Goal: Use online tool/utility: Use online tool/utility

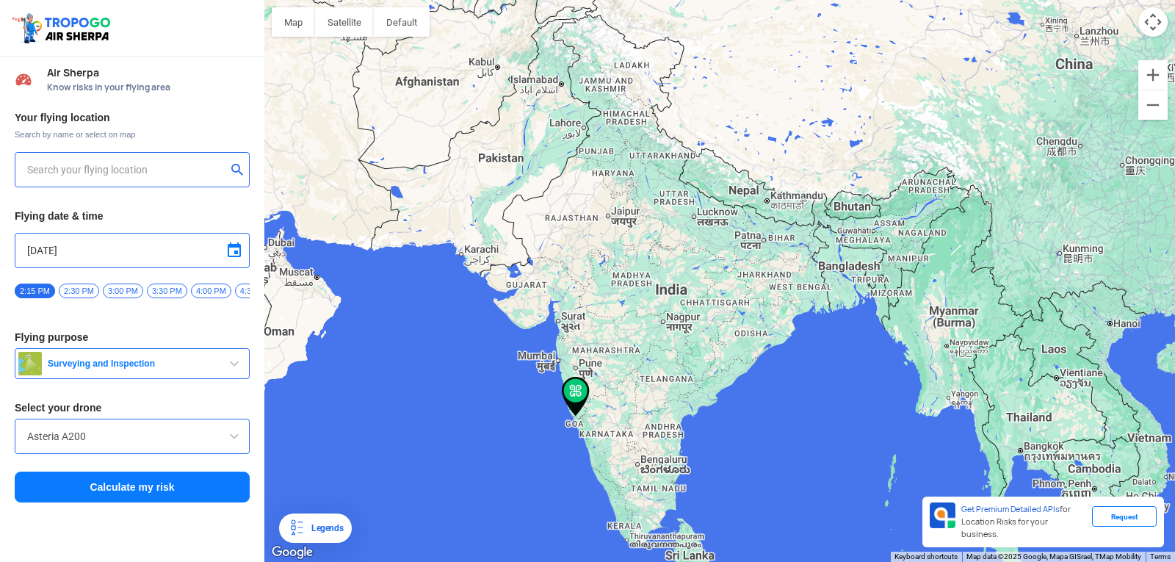
type input "Varconda - [GEOGRAPHIC_DATA], [GEOGRAPHIC_DATA], [GEOGRAPHIC_DATA]"
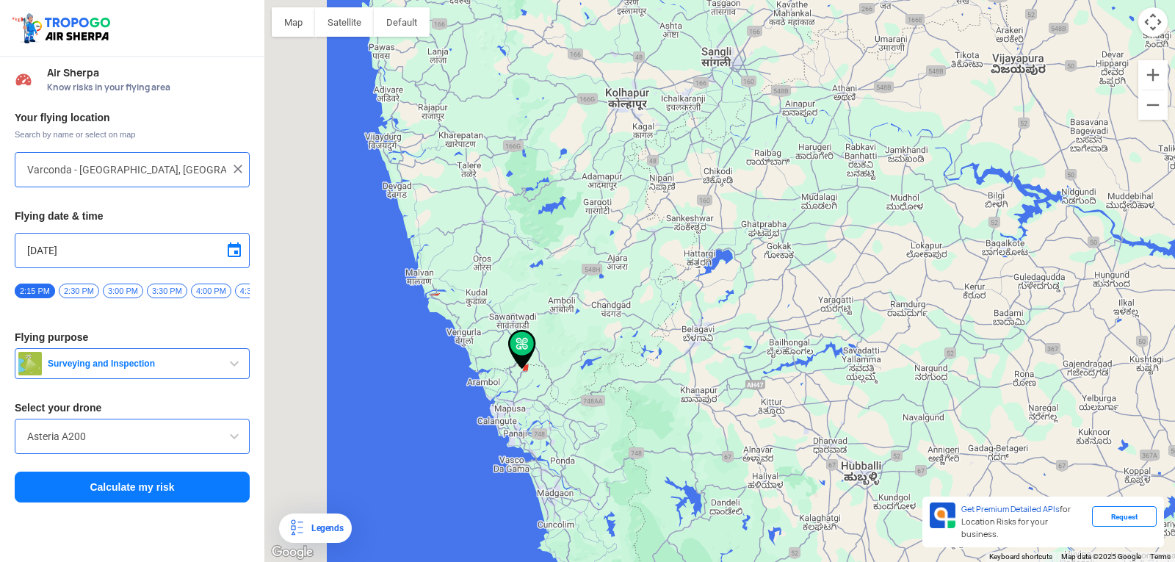
drag, startPoint x: 377, startPoint y: 408, endPoint x: 580, endPoint y: 363, distance: 207.7
click at [580, 363] on div "To navigate, press the arrow keys." at bounding box center [719, 281] width 910 height 562
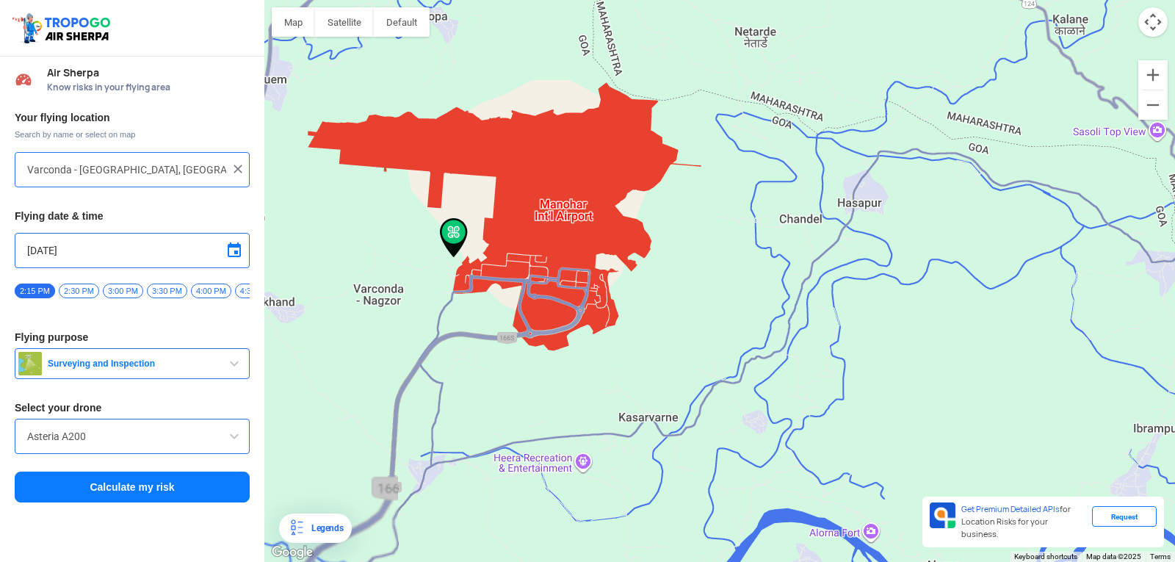
click at [209, 369] on span "Surveying and Inspection" at bounding box center [134, 364] width 184 height 12
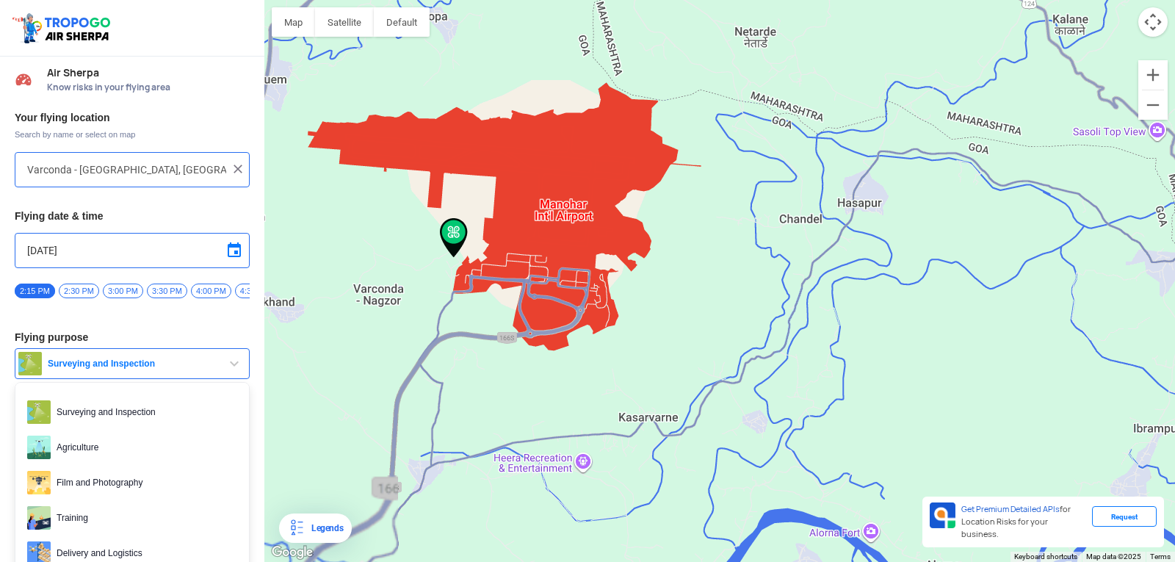
click at [209, 369] on span "Surveying and Inspection" at bounding box center [134, 364] width 184 height 12
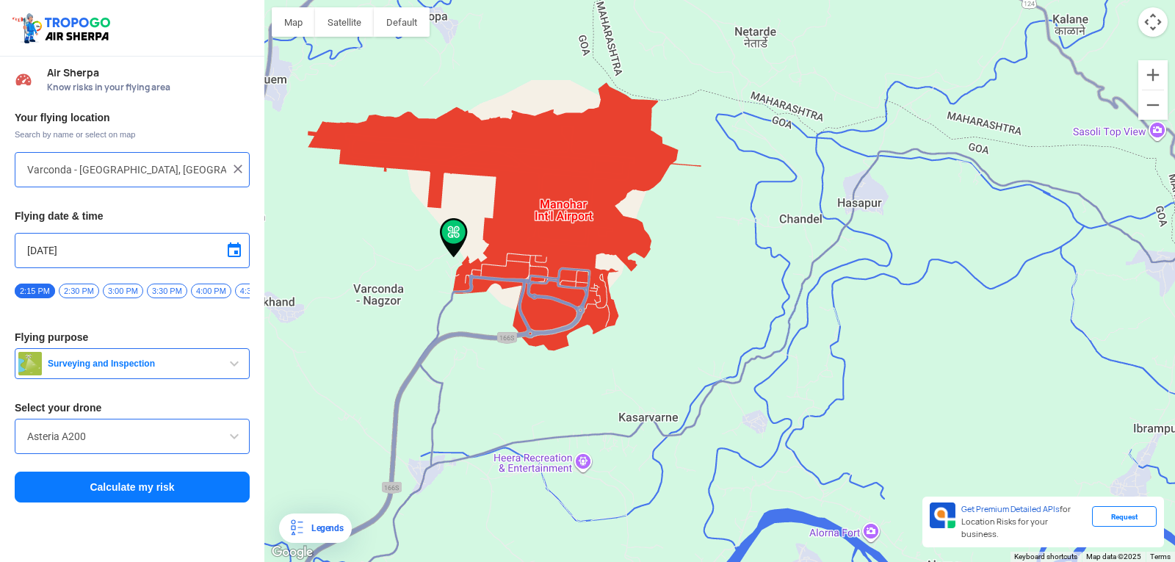
click at [187, 445] on input "Asteria A200" at bounding box center [132, 436] width 210 height 18
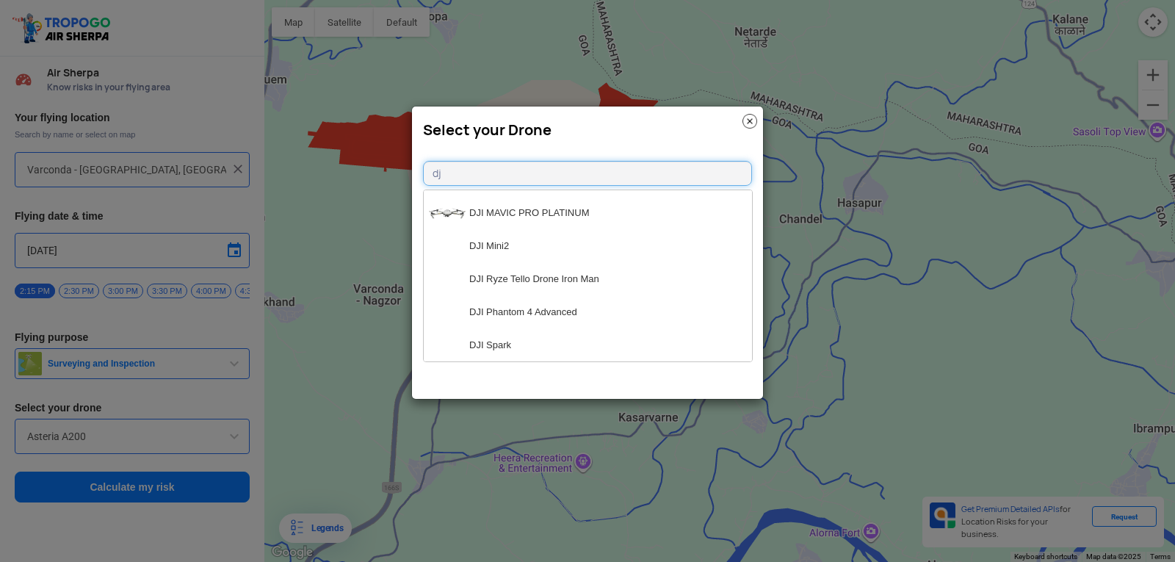
scroll to position [1283, 0]
type input "dj"
click at [540, 249] on li "DJI Mini2" at bounding box center [588, 245] width 328 height 33
type input "DJI Mini2"
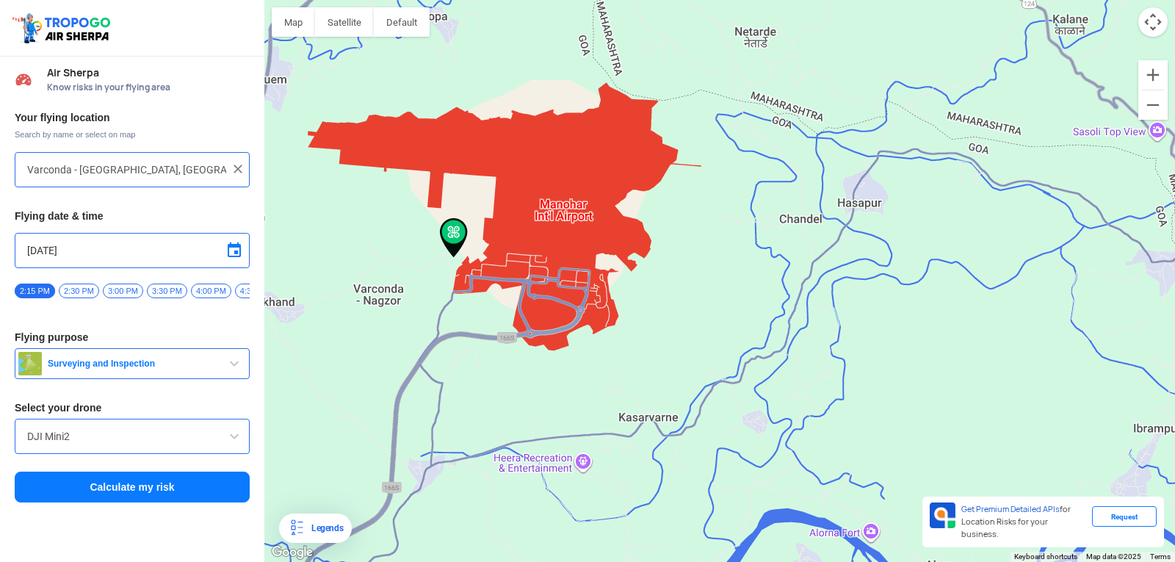
click at [148, 495] on button "Calculate my risk" at bounding box center [132, 486] width 235 height 31
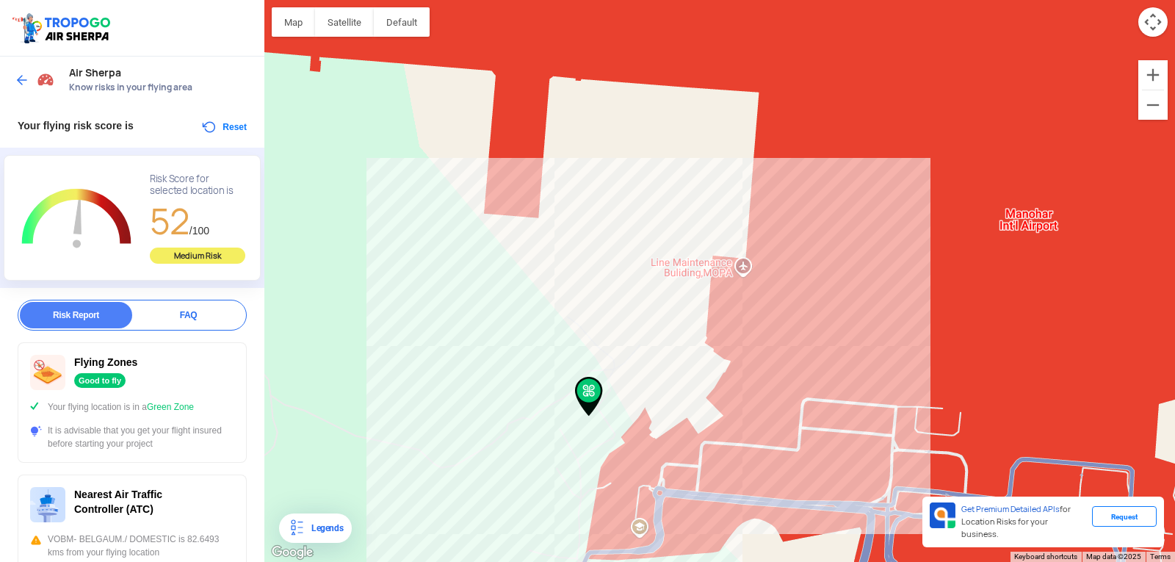
drag, startPoint x: 528, startPoint y: 275, endPoint x: 593, endPoint y: 394, distance: 136.0
click at [593, 394] on img at bounding box center [589, 397] width 28 height 40
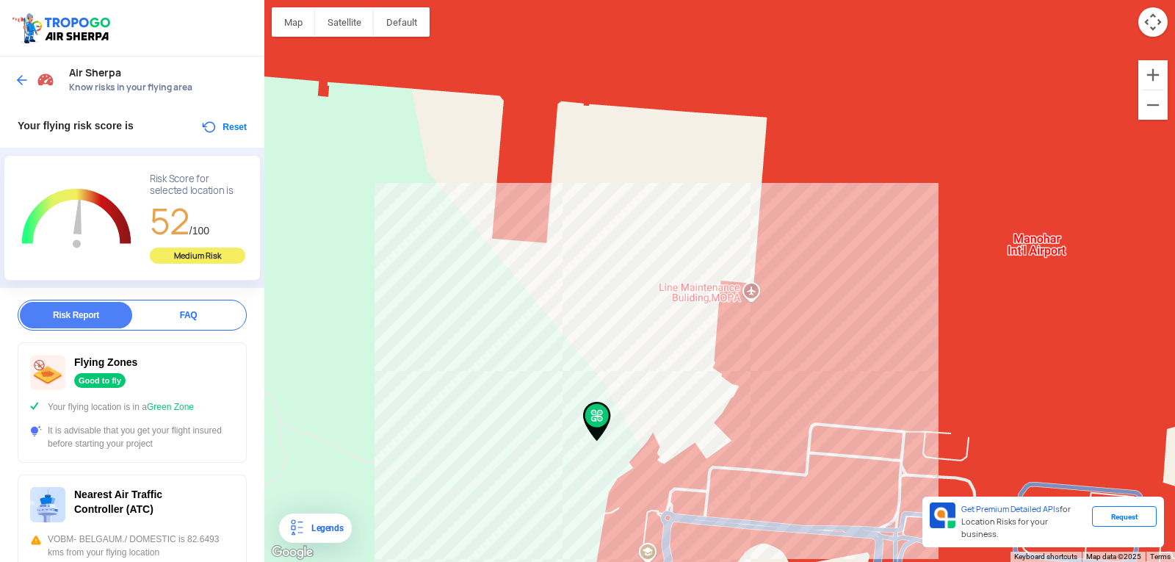
drag, startPoint x: 590, startPoint y: 386, endPoint x: 598, endPoint y: 413, distance: 28.3
click at [598, 413] on img at bounding box center [597, 422] width 28 height 40
click at [225, 120] on button "Reset" at bounding box center [223, 127] width 46 height 18
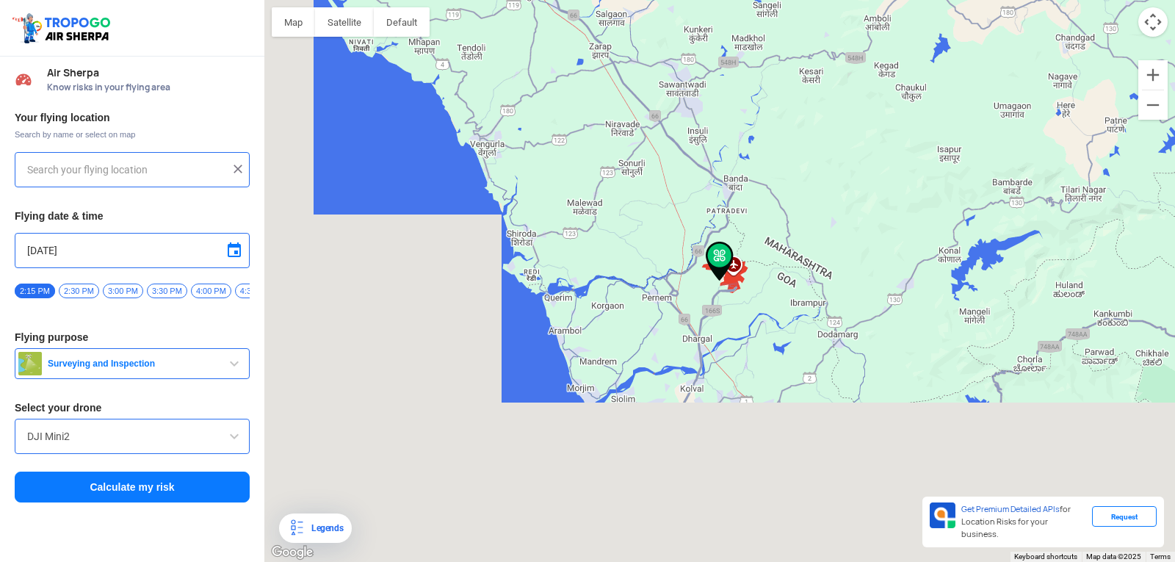
type input "Varconda - [GEOGRAPHIC_DATA], [GEOGRAPHIC_DATA], [GEOGRAPHIC_DATA]"
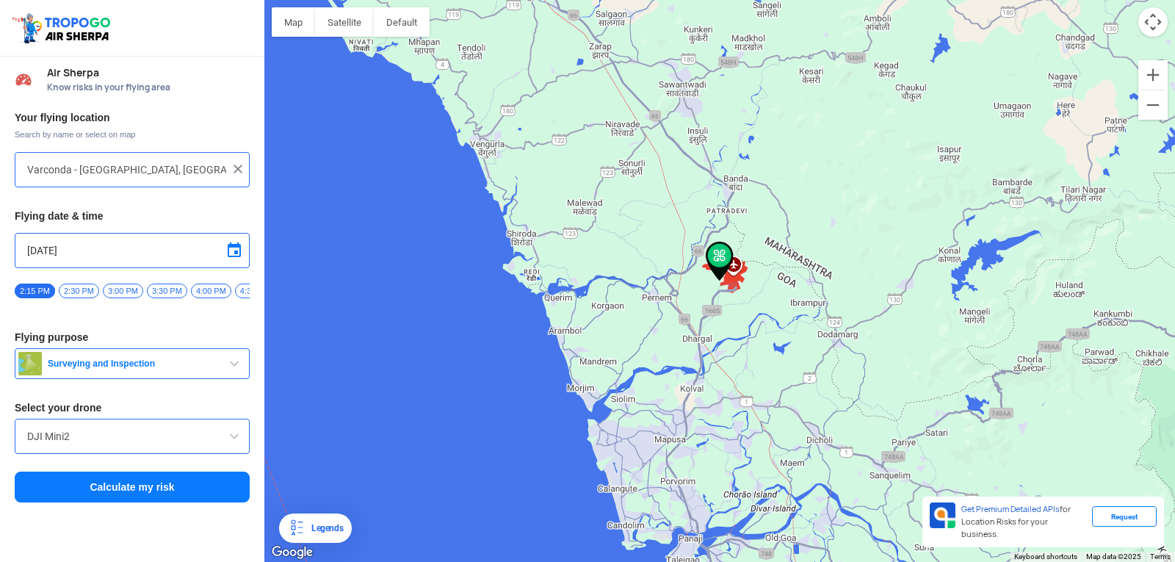
click at [181, 173] on input "Varconda - [GEOGRAPHIC_DATA], [GEOGRAPHIC_DATA], [GEOGRAPHIC_DATA]" at bounding box center [126, 170] width 199 height 18
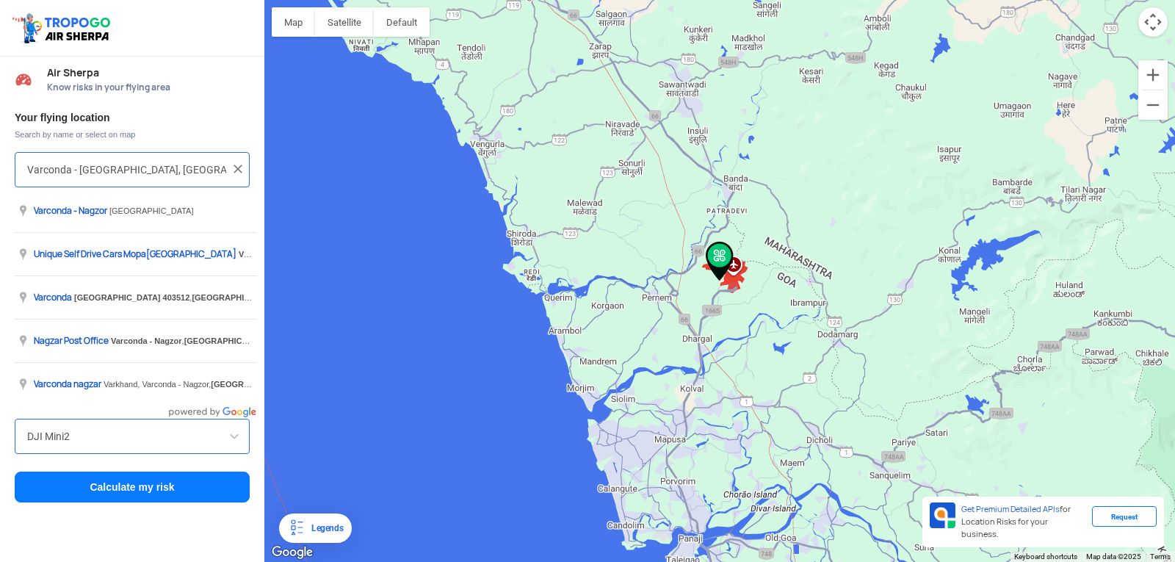
click at [221, 171] on input "Varconda - [GEOGRAPHIC_DATA], [GEOGRAPHIC_DATA], [GEOGRAPHIC_DATA]" at bounding box center [126, 170] width 199 height 18
drag, startPoint x: 221, startPoint y: 171, endPoint x: 10, endPoint y: 164, distance: 210.9
click at [10, 164] on div "Your flying location Search by name or select on map [GEOGRAPHIC_DATA] - [GEOGR…" at bounding box center [132, 308] width 264 height 408
click at [233, 170] on img at bounding box center [238, 169] width 15 height 15
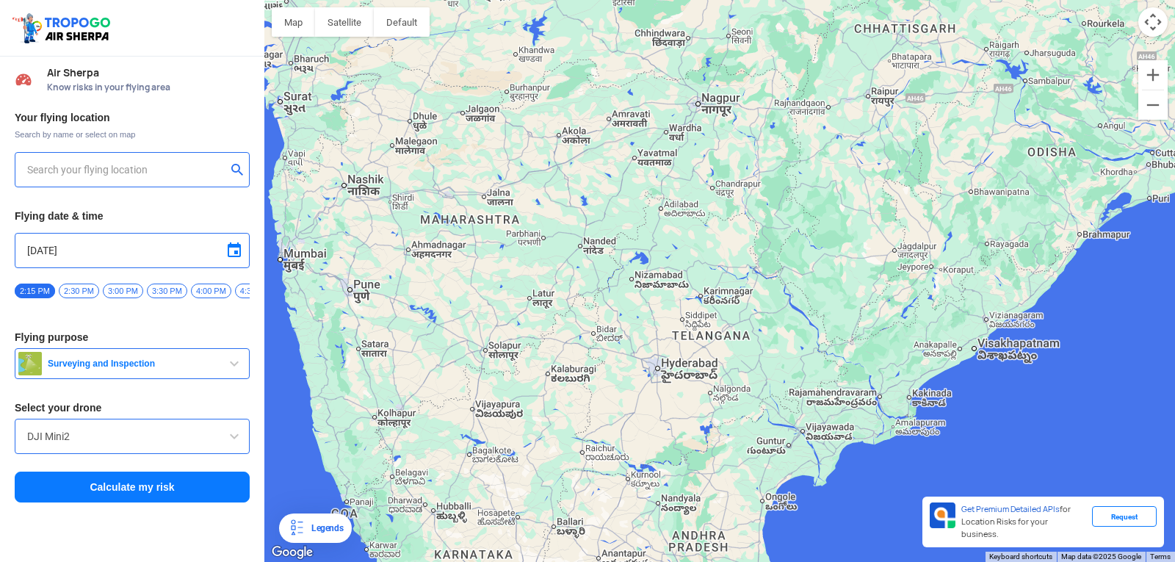
click at [452, 395] on div "To navigate, press the arrow keys." at bounding box center [719, 281] width 910 height 562
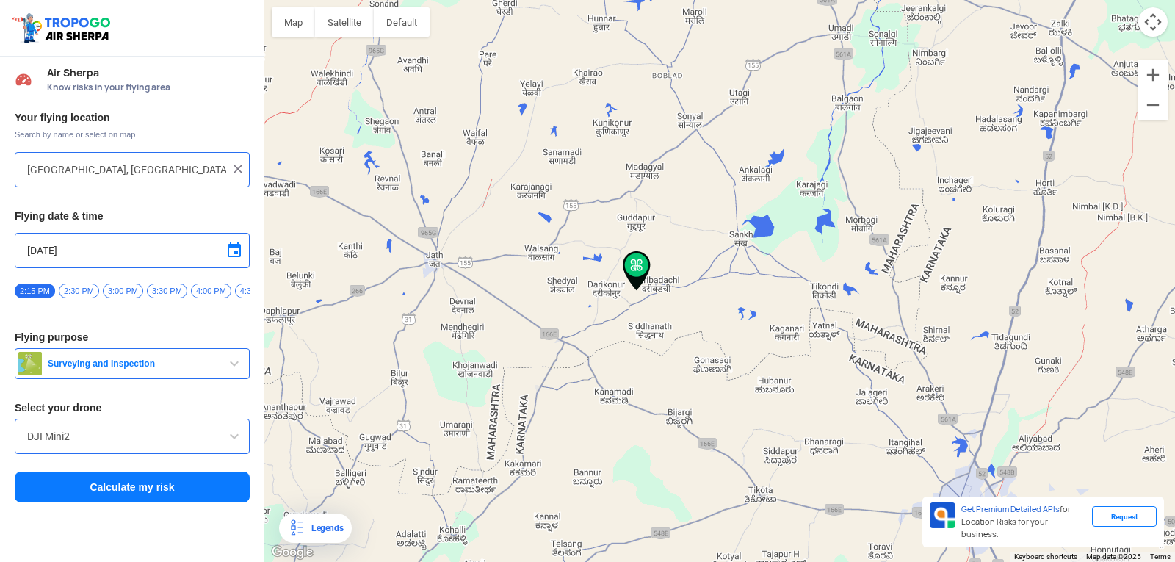
drag, startPoint x: 724, startPoint y: 255, endPoint x: 636, endPoint y: 264, distance: 88.6
click at [636, 264] on img at bounding box center [637, 271] width 28 height 40
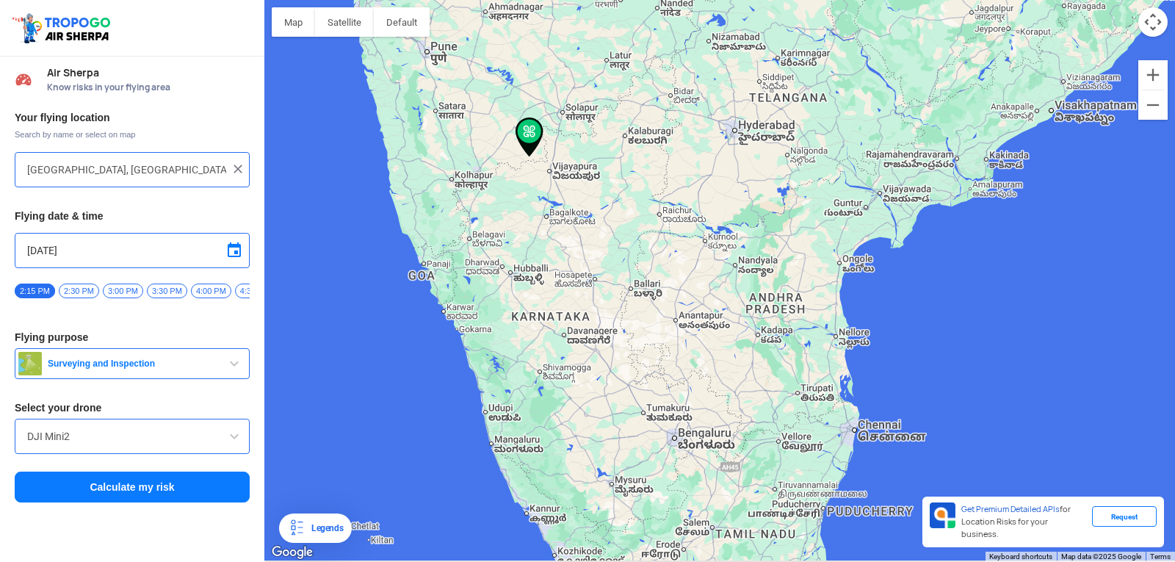
drag, startPoint x: 452, startPoint y: 419, endPoint x: 436, endPoint y: 228, distance: 192.3
click at [436, 228] on div "To navigate, press the arrow keys." at bounding box center [719, 281] width 910 height 562
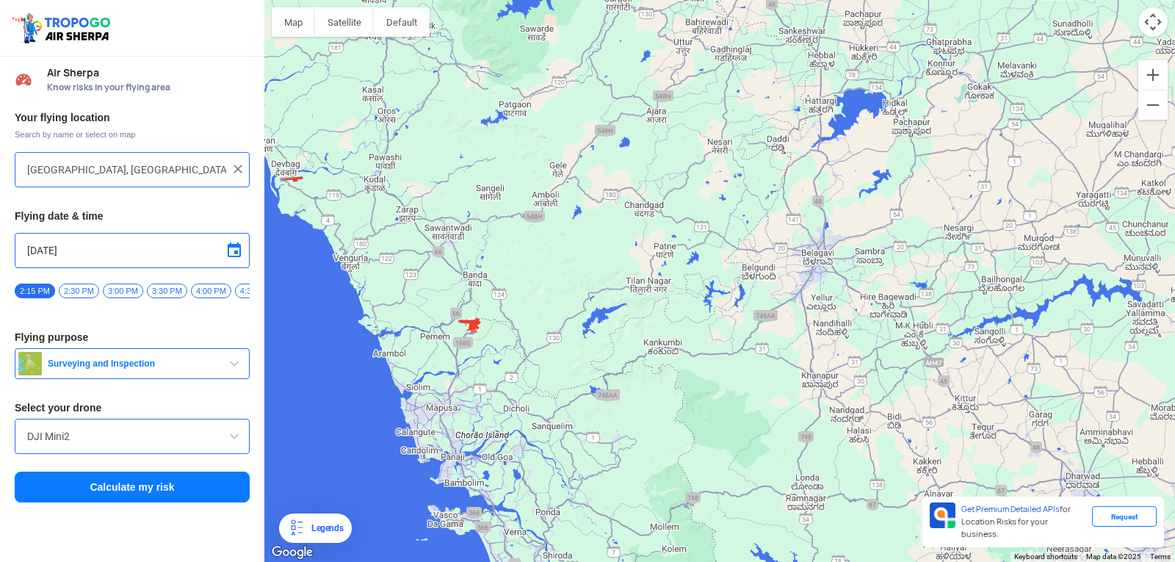
drag, startPoint x: 395, startPoint y: 267, endPoint x: 620, endPoint y: 442, distance: 285.1
click at [618, 442] on div "To navigate, press the arrow keys." at bounding box center [719, 281] width 910 height 562
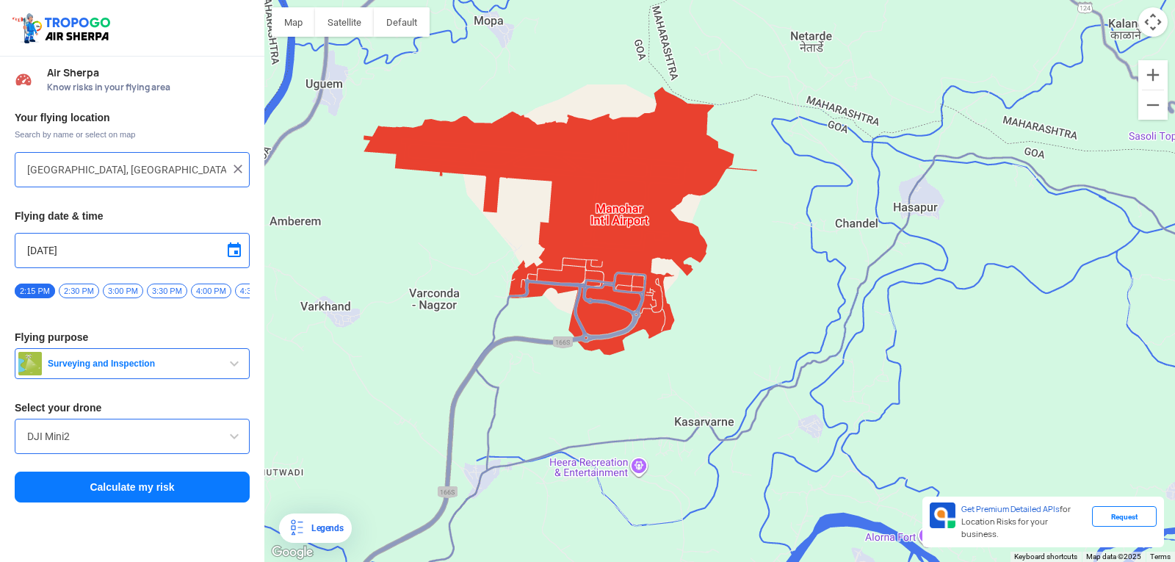
drag, startPoint x: 676, startPoint y: 421, endPoint x: 577, endPoint y: 417, distance: 99.2
click at [590, 416] on div "To navigate, press the arrow keys." at bounding box center [719, 281] width 910 height 562
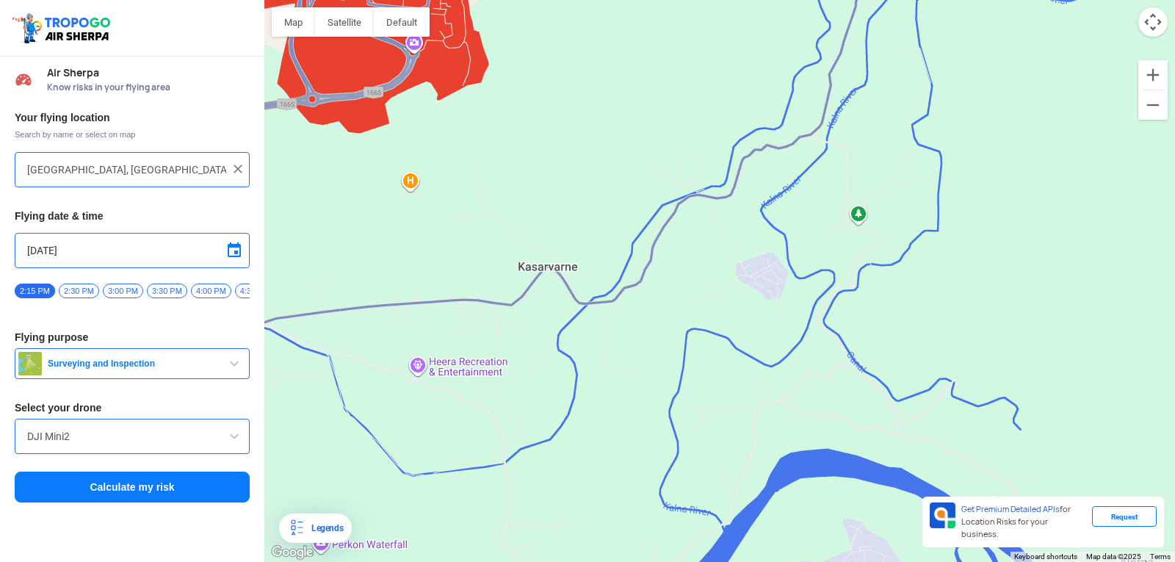
drag, startPoint x: 631, startPoint y: 408, endPoint x: 571, endPoint y: 336, distance: 93.8
click at [571, 336] on div "To navigate, press the arrow keys." at bounding box center [719, 281] width 910 height 562
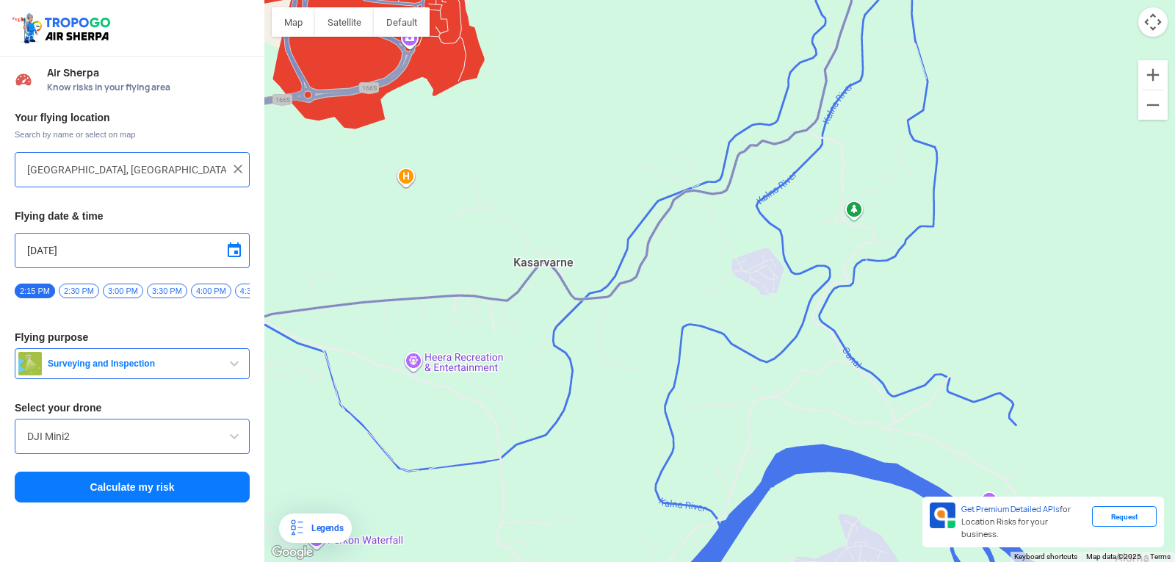
click at [615, 379] on div "To navigate, press the arrow keys." at bounding box center [719, 281] width 910 height 562
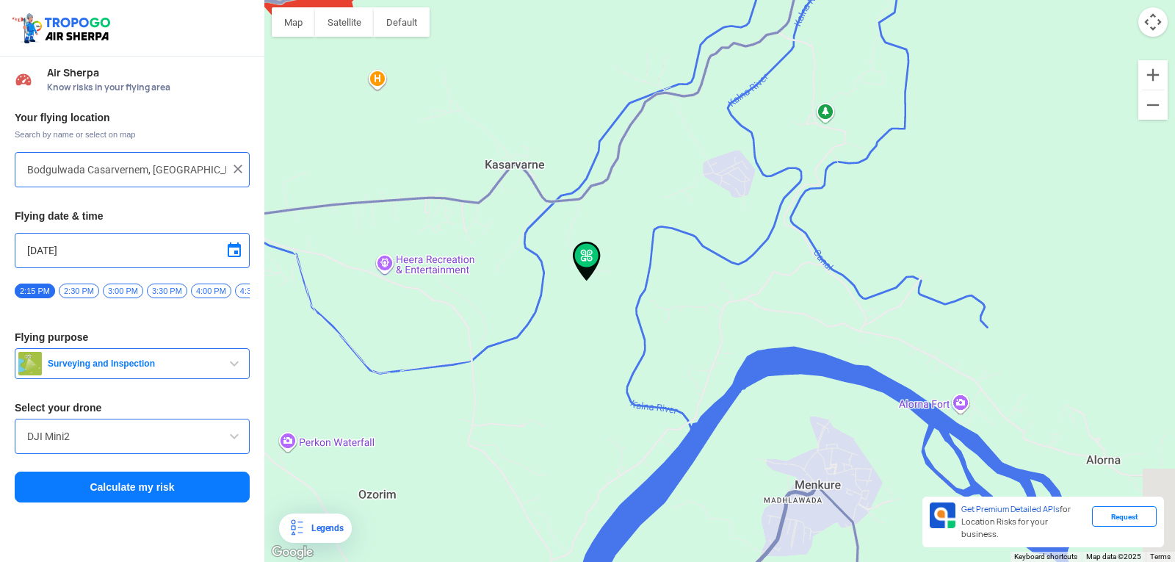
drag, startPoint x: 799, startPoint y: 340, endPoint x: 648, endPoint y: 410, distance: 166.6
click at [651, 408] on div "To navigate, press the arrow keys." at bounding box center [719, 281] width 910 height 562
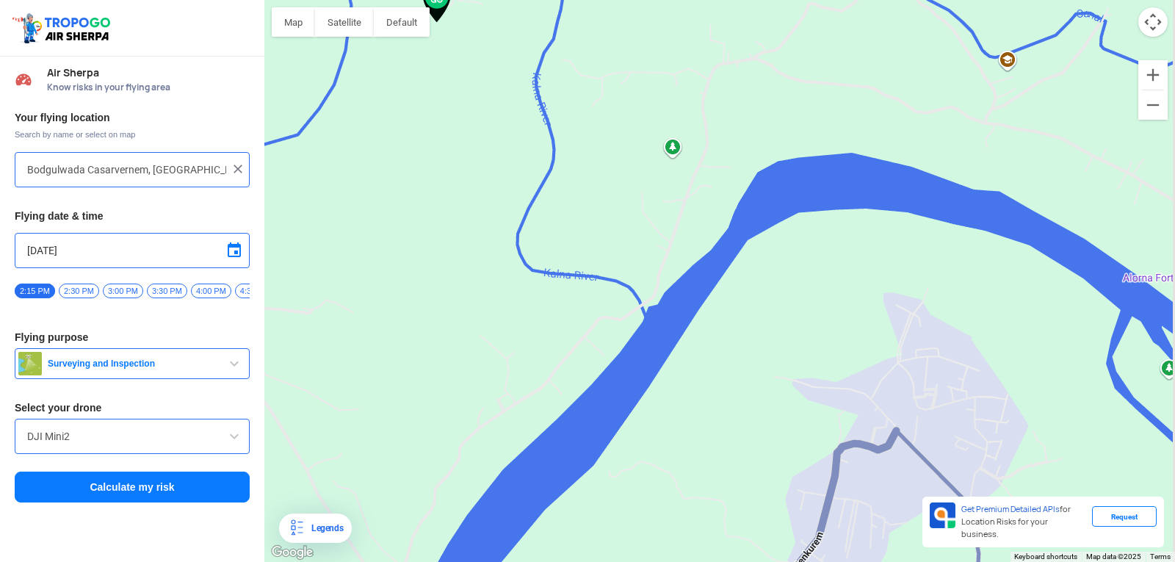
drag, startPoint x: 712, startPoint y: 446, endPoint x: 678, endPoint y: 259, distance: 189.5
click at [678, 259] on div "To navigate, press the arrow keys." at bounding box center [719, 281] width 910 height 562
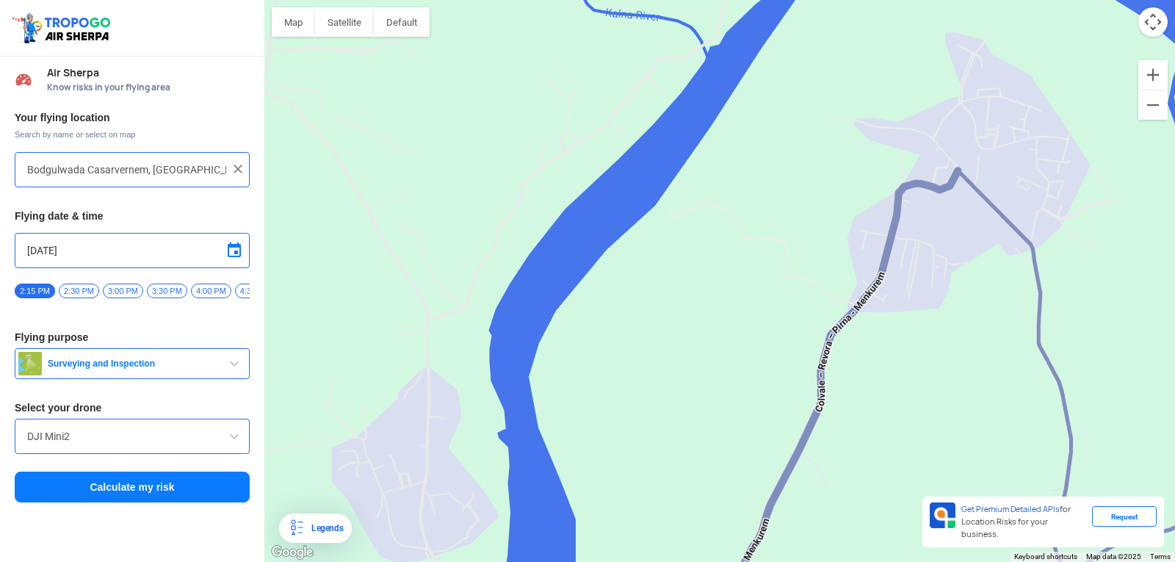
drag, startPoint x: 640, startPoint y: 375, endPoint x: 692, endPoint y: 223, distance: 160.7
click at [692, 223] on div "To navigate, press the arrow keys." at bounding box center [719, 281] width 910 height 562
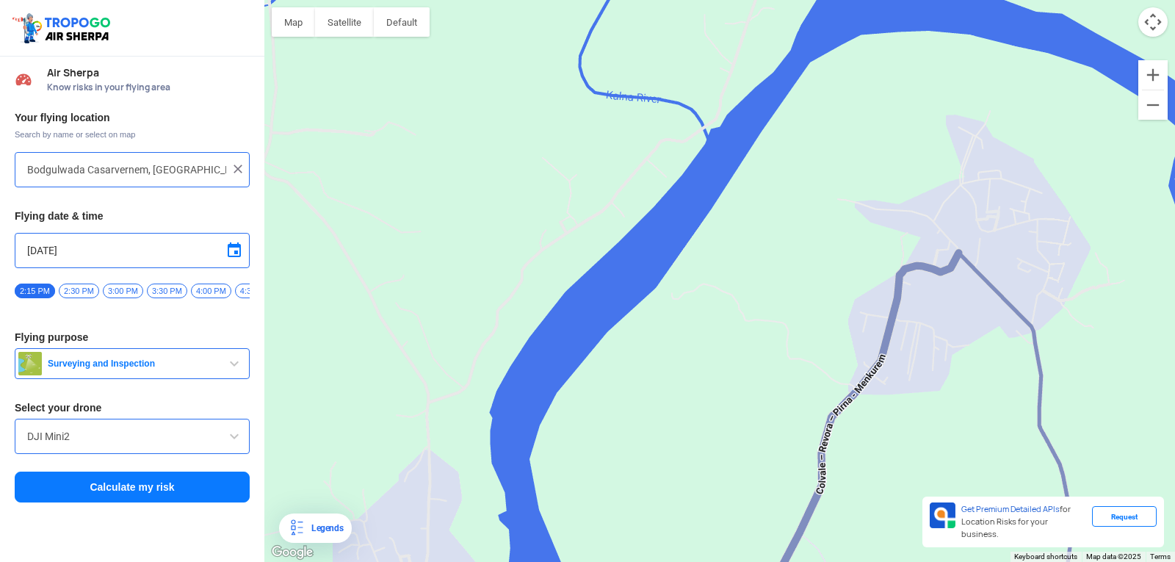
drag, startPoint x: 629, startPoint y: 211, endPoint x: 630, endPoint y: 426, distance: 214.4
click at [630, 421] on div "To navigate, press the arrow keys." at bounding box center [719, 281] width 910 height 562
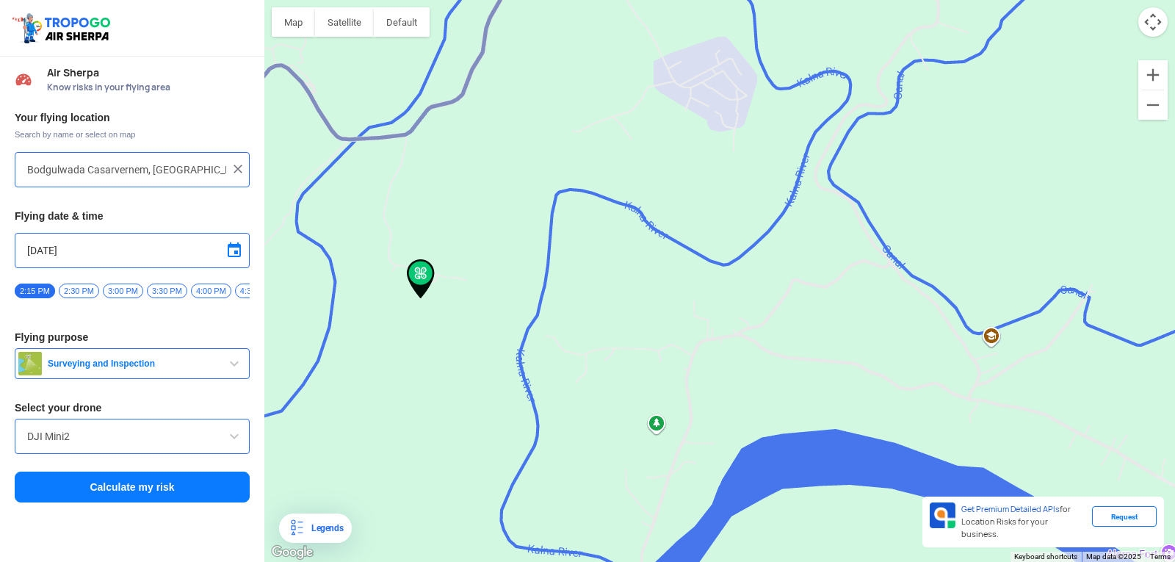
drag, startPoint x: 656, startPoint y: 343, endPoint x: 578, endPoint y: 460, distance: 141.3
click at [578, 460] on div "To navigate, press the arrow keys." at bounding box center [719, 281] width 910 height 562
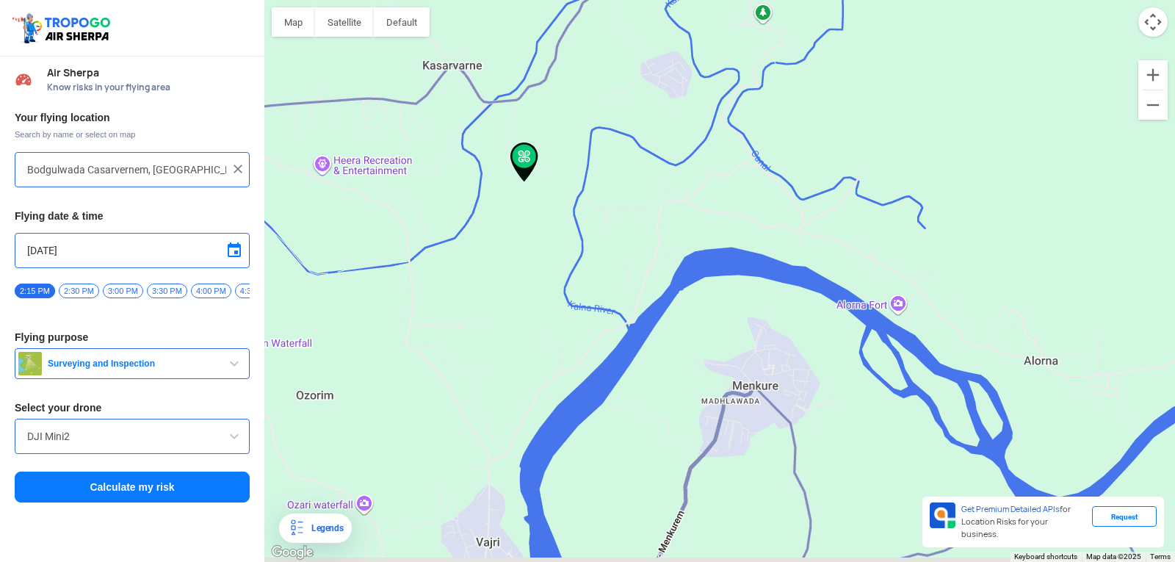
drag, startPoint x: 639, startPoint y: 396, endPoint x: 642, endPoint y: 262, distance: 134.4
click at [642, 262] on div "To navigate, press the arrow keys." at bounding box center [719, 281] width 910 height 562
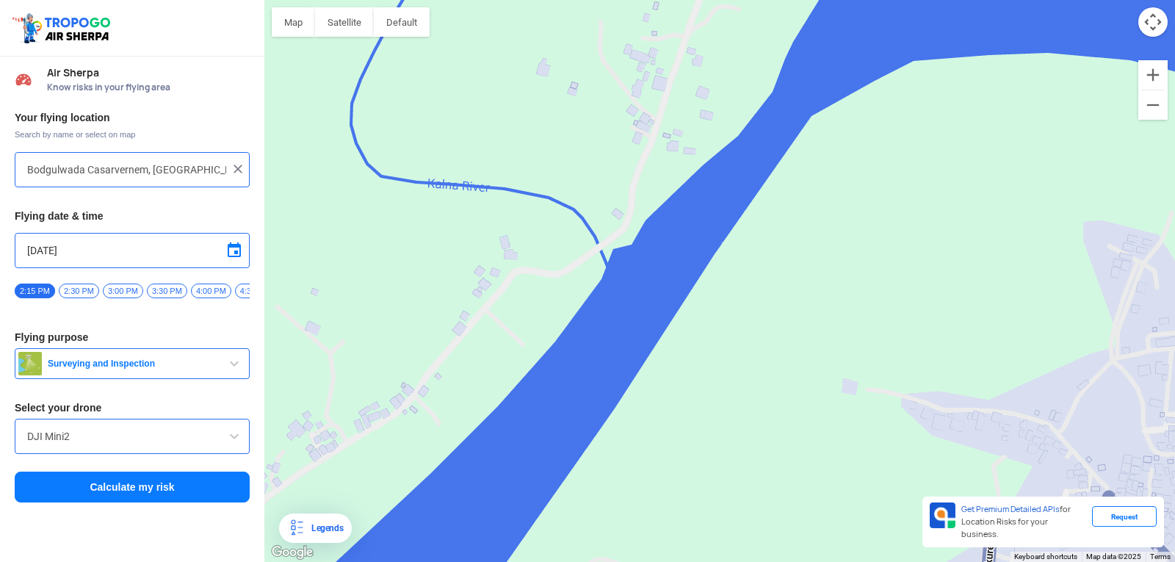
click at [684, 126] on div "To navigate, press the arrow keys." at bounding box center [719, 281] width 910 height 562
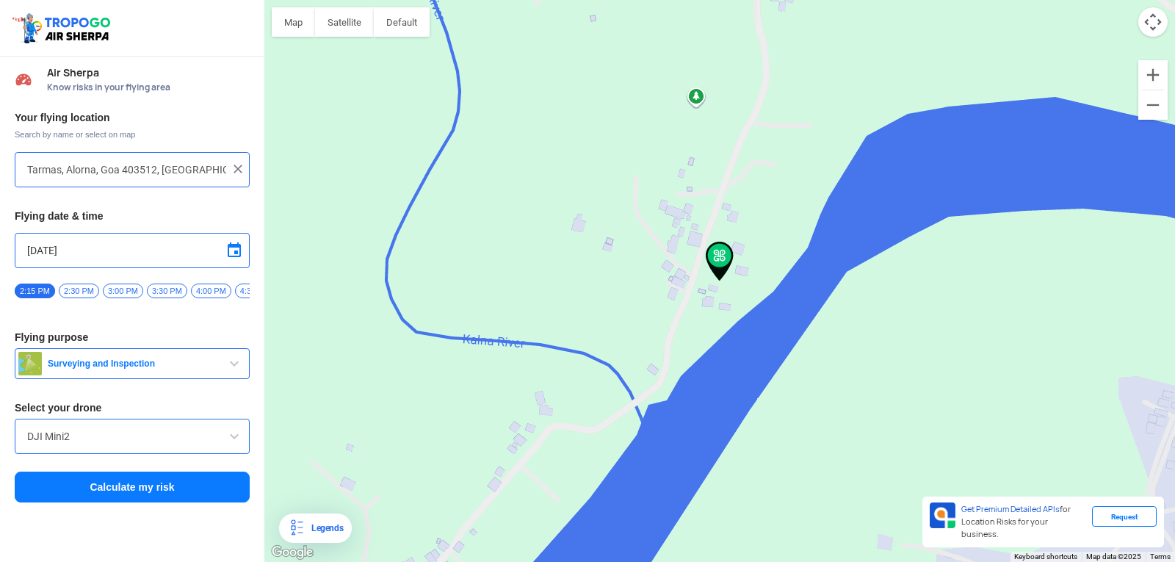
click at [823, 110] on div "To navigate, press the arrow keys." at bounding box center [719, 281] width 910 height 562
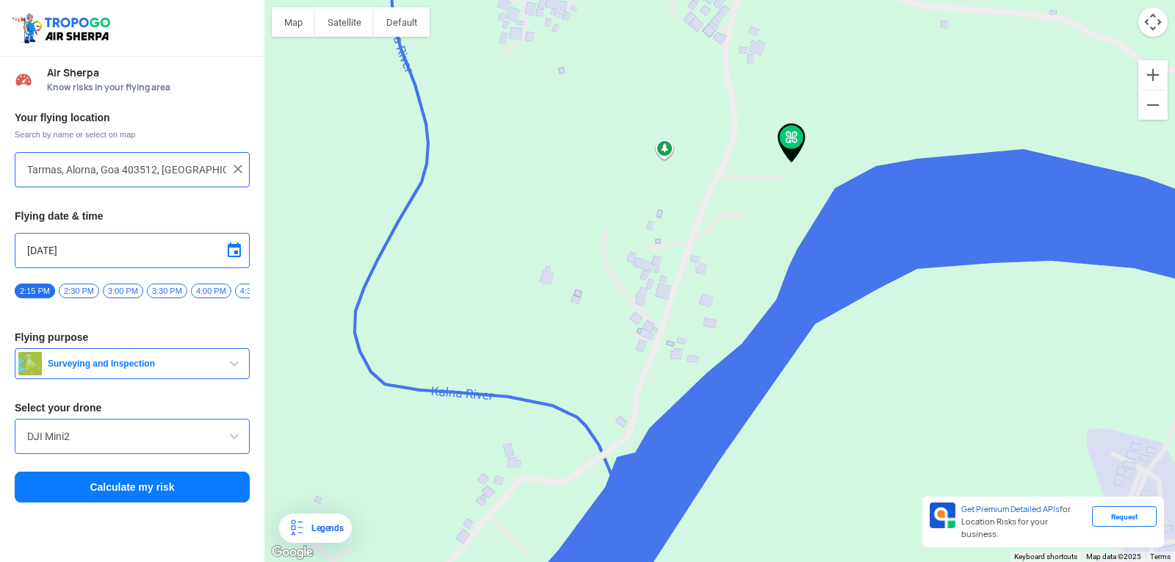
type input "Alorna, [GEOGRAPHIC_DATA], [GEOGRAPHIC_DATA]"
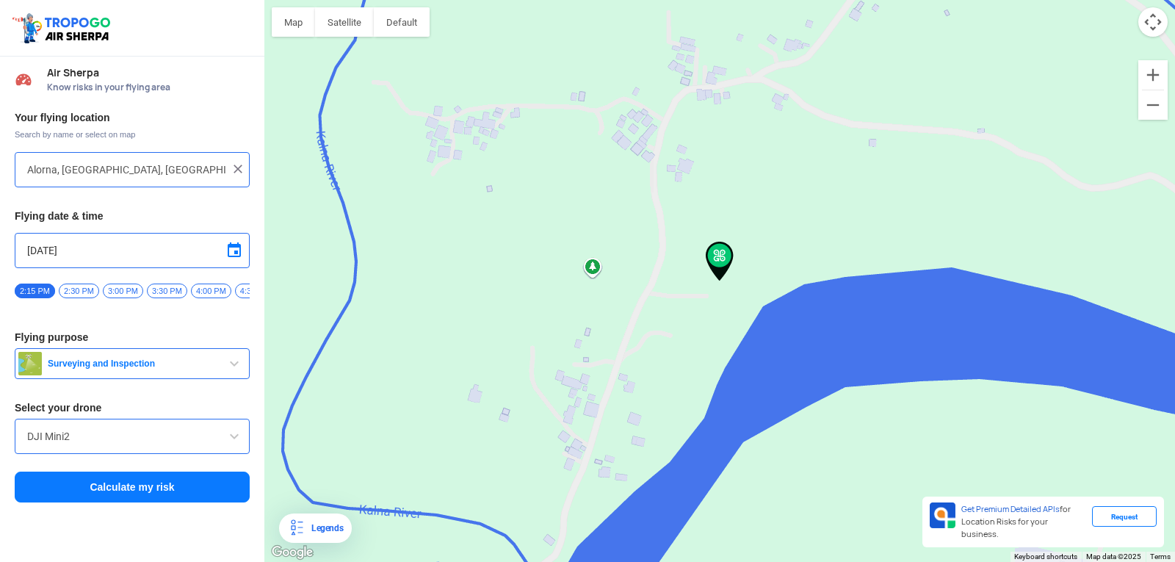
click at [98, 486] on button "Calculate my risk" at bounding box center [132, 486] width 235 height 31
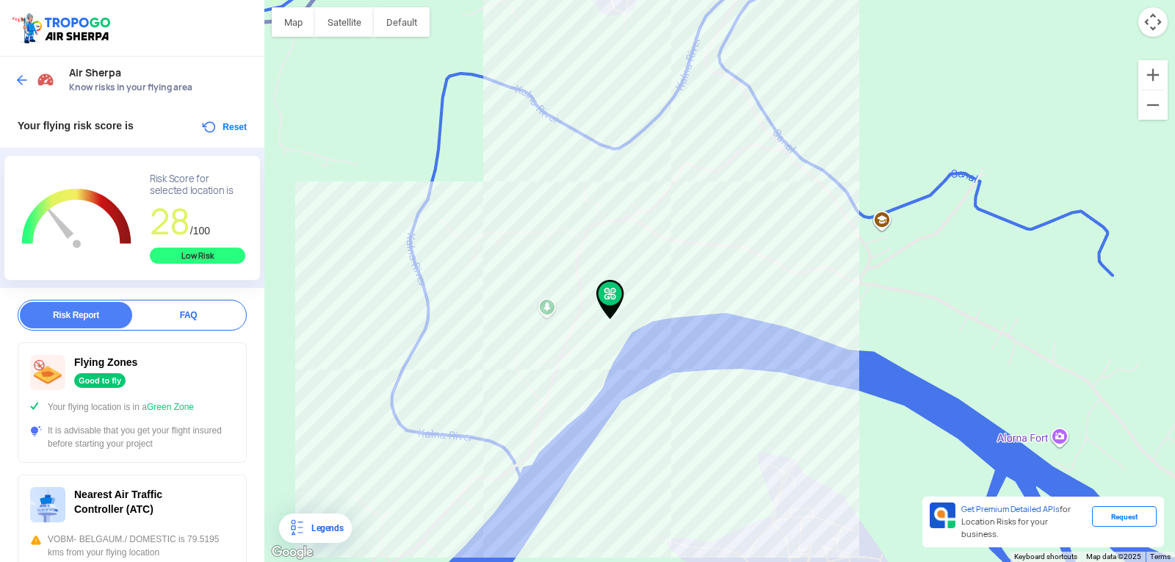
drag, startPoint x: 641, startPoint y: 256, endPoint x: 600, endPoint y: 336, distance: 90.6
click at [600, 319] on img at bounding box center [610, 300] width 28 height 40
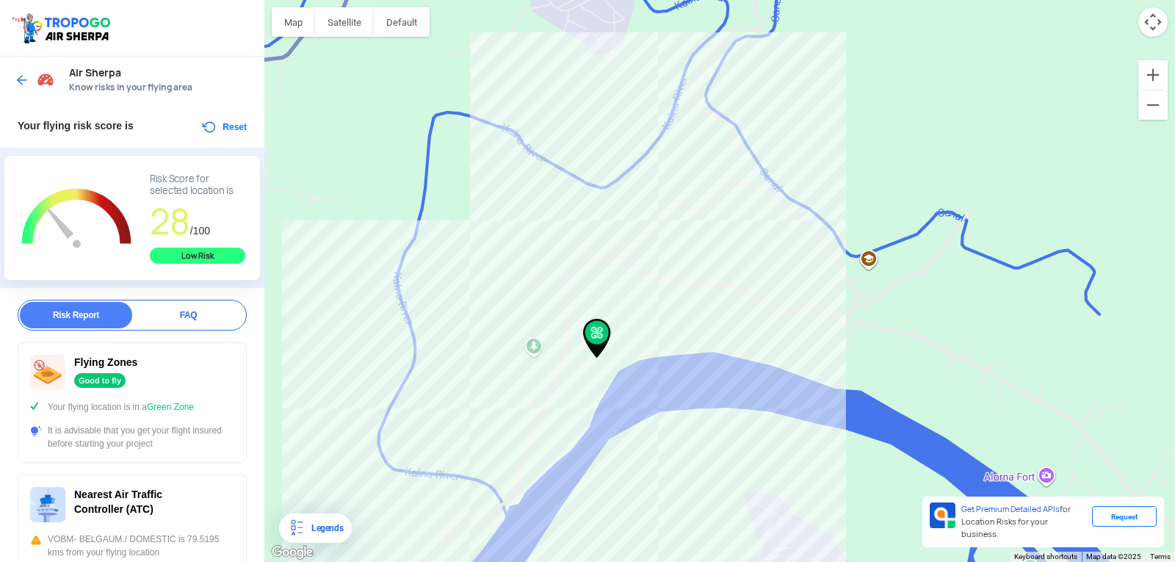
click at [512, 491] on div "To navigate, press the arrow keys." at bounding box center [719, 281] width 910 height 562
click at [506, 493] on div "To navigate, press the arrow keys." at bounding box center [719, 281] width 910 height 562
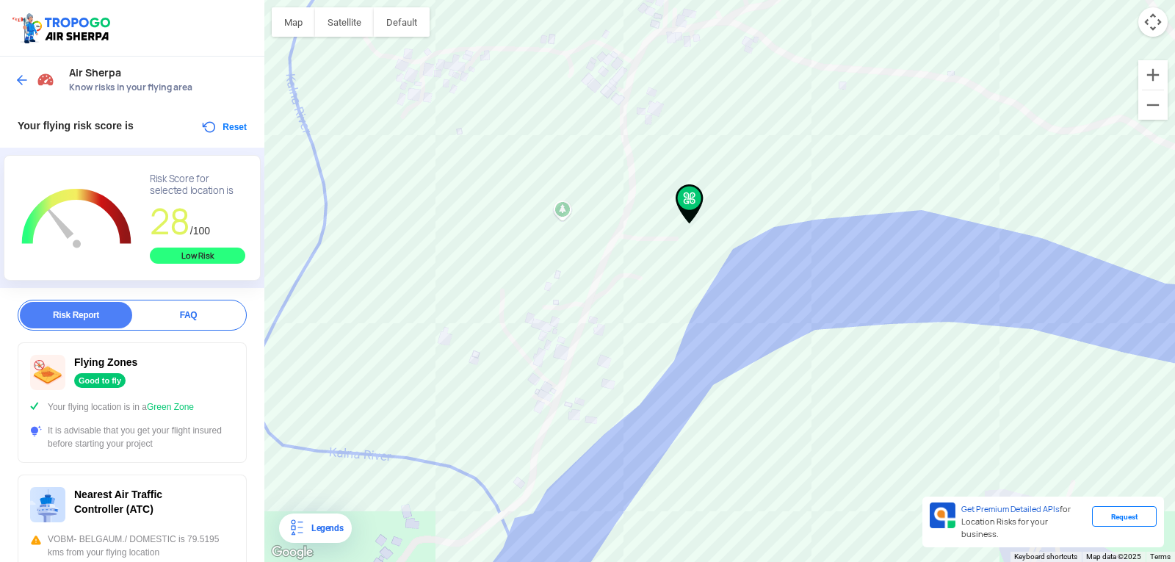
click at [508, 501] on div "To navigate, press the arrow keys." at bounding box center [719, 281] width 910 height 562
click at [209, 129] on button "Reset" at bounding box center [223, 127] width 46 height 18
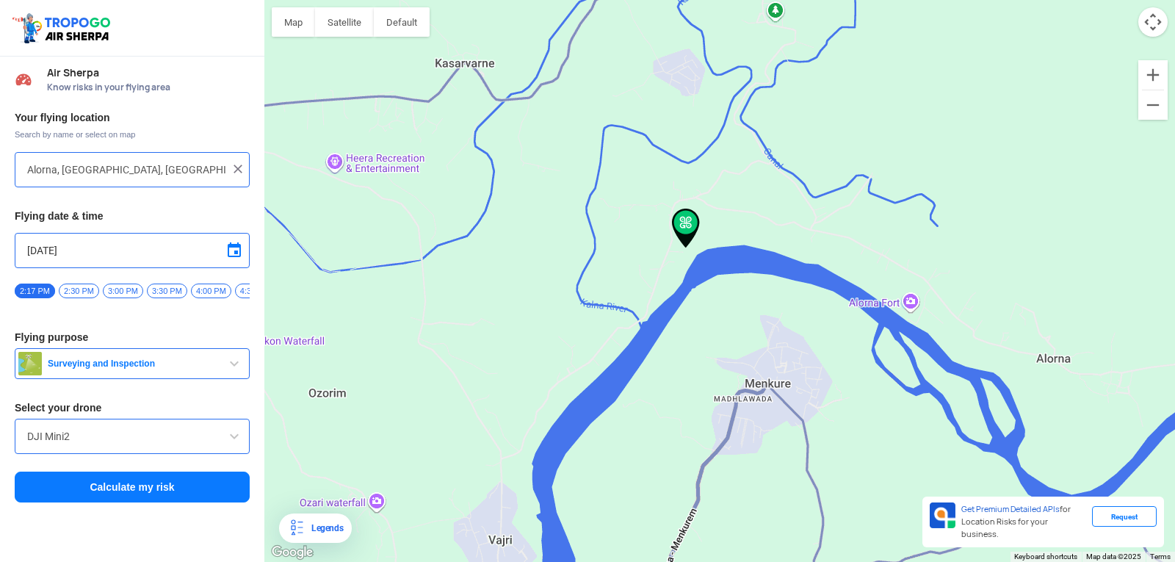
drag, startPoint x: 718, startPoint y: 237, endPoint x: 627, endPoint y: 410, distance: 195.1
click at [627, 410] on div "To navigate, press the arrow keys." at bounding box center [719, 281] width 910 height 562
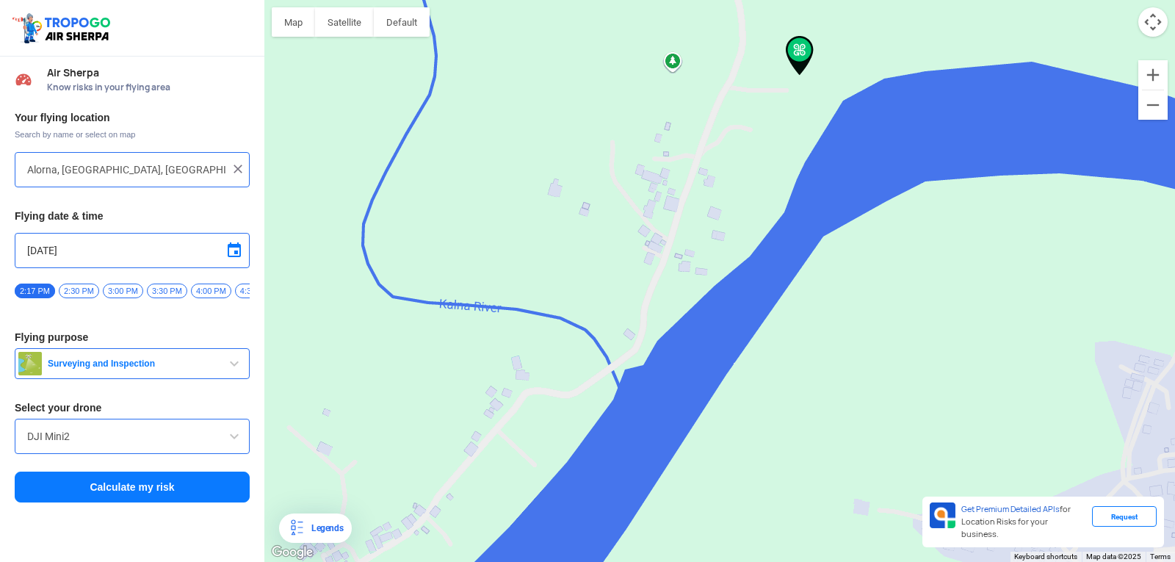
drag, startPoint x: 700, startPoint y: 196, endPoint x: 610, endPoint y: 391, distance: 215.2
click at [557, 401] on div "To navigate, press the arrow keys." at bounding box center [719, 281] width 910 height 562
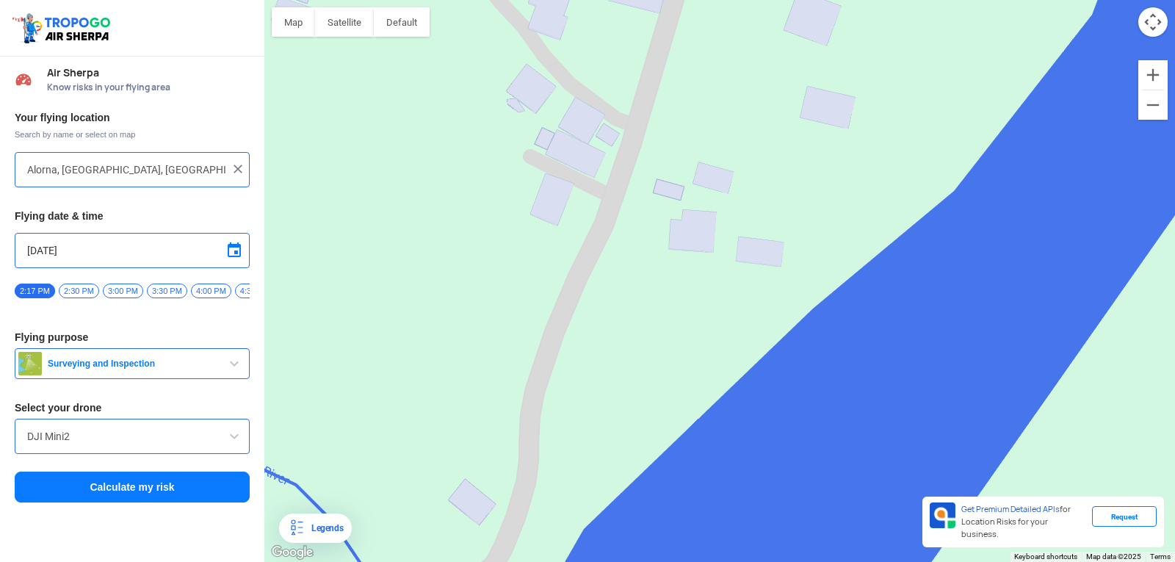
drag, startPoint x: 623, startPoint y: 278, endPoint x: 547, endPoint y: 488, distance: 223.2
click at [547, 488] on div "To navigate, press the arrow keys." at bounding box center [719, 281] width 910 height 562
drag, startPoint x: 583, startPoint y: 357, endPoint x: 563, endPoint y: 433, distance: 78.9
click at [563, 433] on div "To navigate, press the arrow keys." at bounding box center [719, 281] width 910 height 562
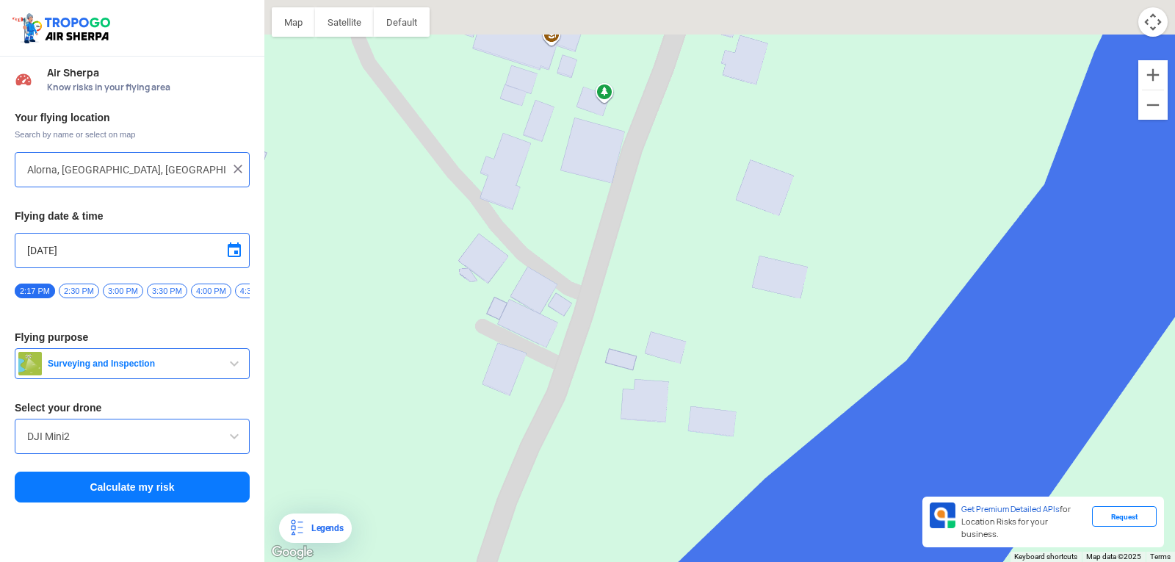
drag, startPoint x: 604, startPoint y: 338, endPoint x: 590, endPoint y: 418, distance: 81.2
click at [590, 418] on div "To navigate, press the arrow keys." at bounding box center [719, 281] width 910 height 562
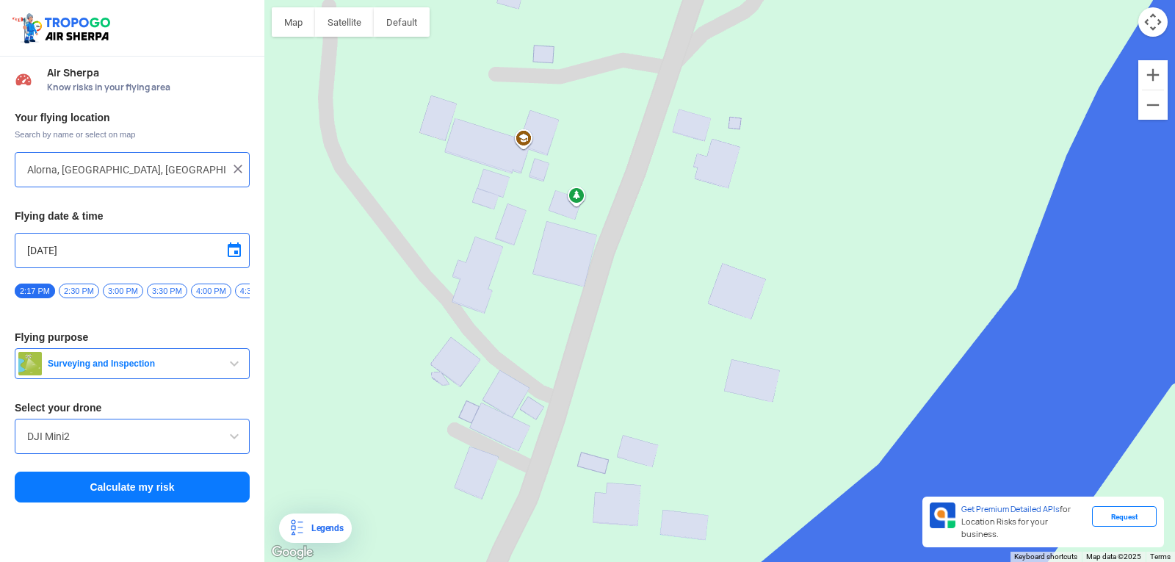
click at [562, 319] on div "To navigate, press the arrow keys." at bounding box center [719, 281] width 910 height 562
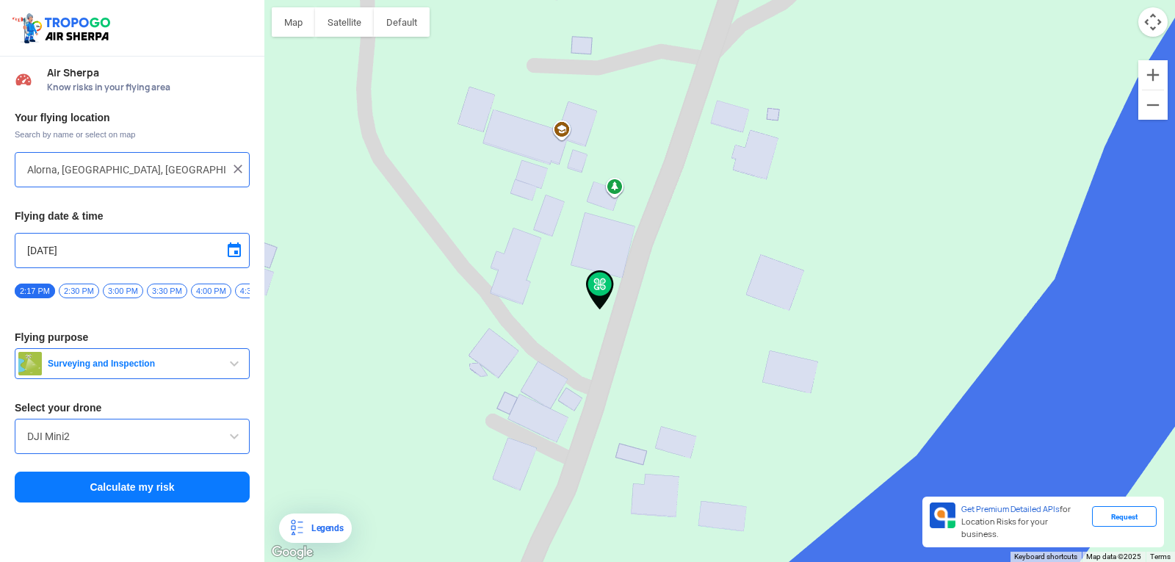
type input "Alorna, Goa 403512, [GEOGRAPHIC_DATA]"
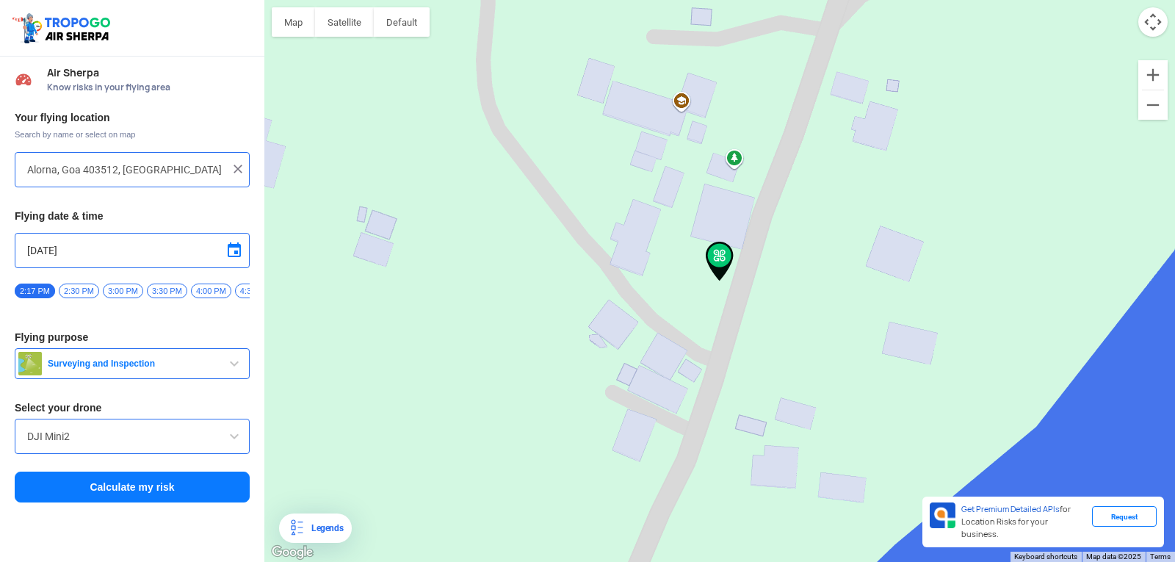
click at [145, 493] on button "Calculate my risk" at bounding box center [132, 486] width 235 height 31
